Goal: Task Accomplishment & Management: Use online tool/utility

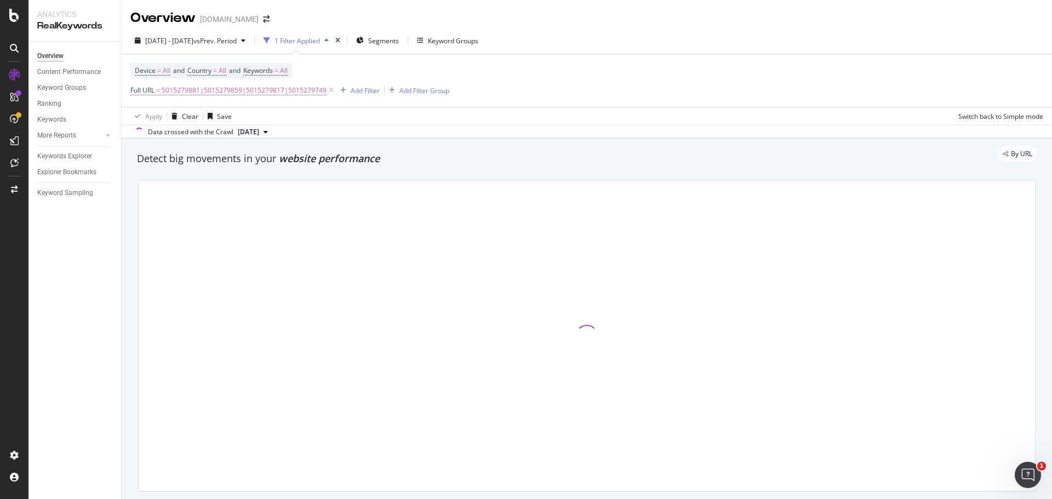
click at [303, 88] on span "5015279881|5015279859|5015279817|5015279749" at bounding box center [244, 90] width 165 height 15
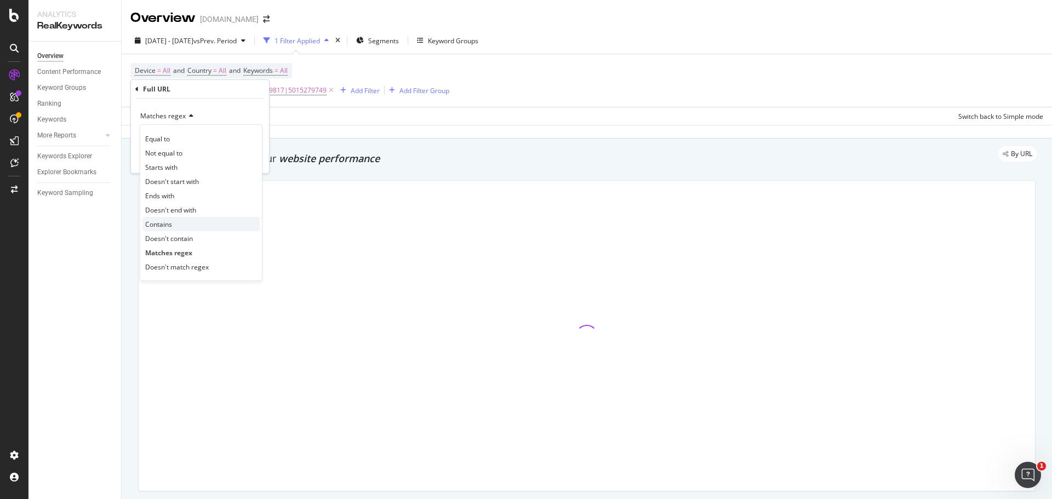
click at [180, 228] on div "Contains" at bounding box center [200, 224] width 117 height 14
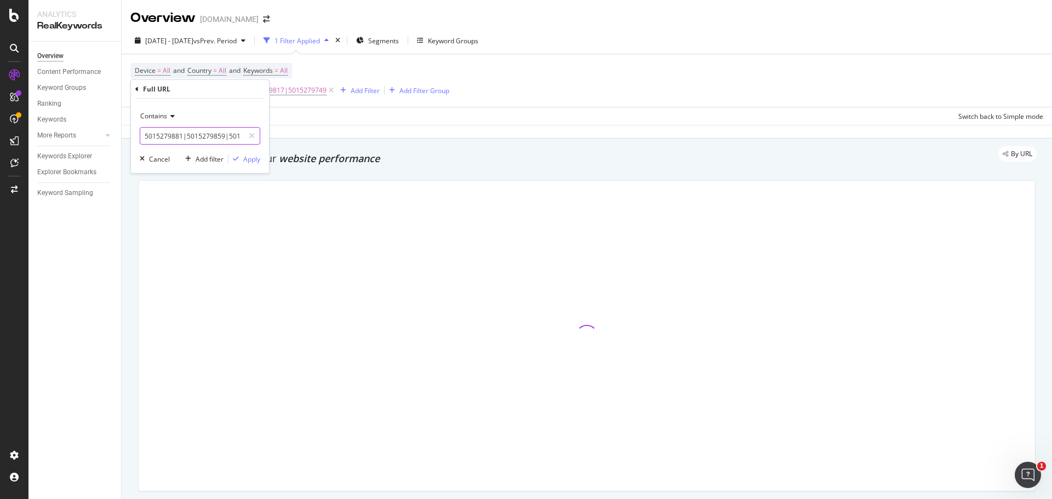
click at [188, 141] on input "5015279881|5015279859|5015279817|5015279749" at bounding box center [192, 136] width 104 height 18
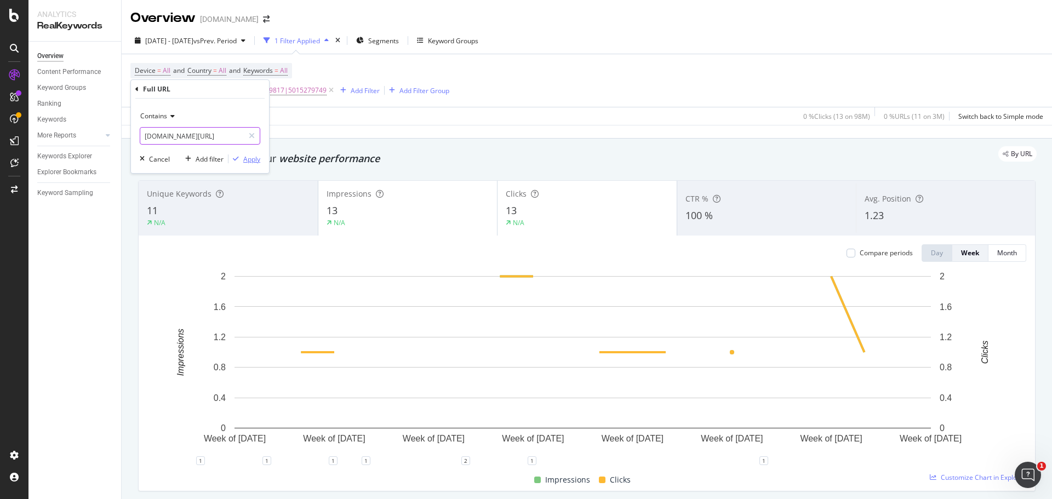
type input "[DOMAIN_NAME][URL]"
click at [249, 163] on div "Apply" at bounding box center [251, 158] width 17 height 9
